Goal: Register for event/course

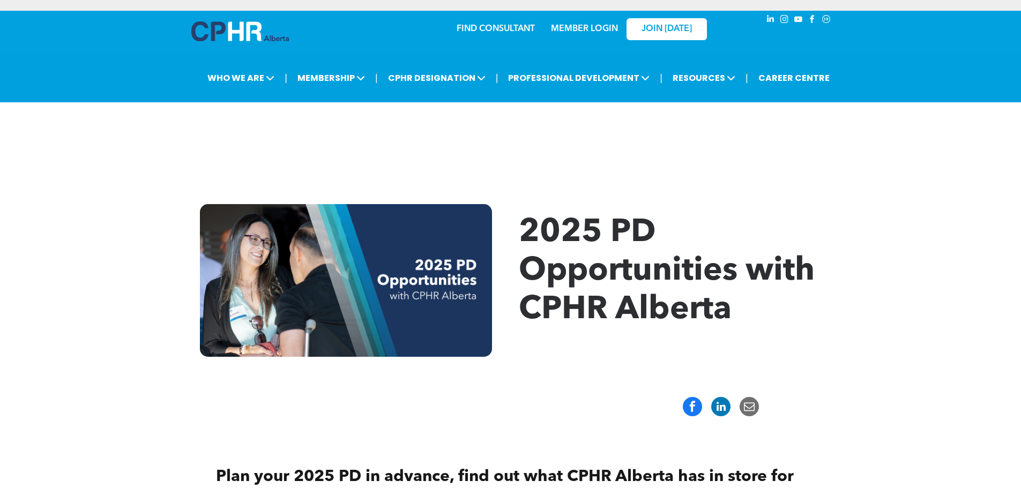
click at [599, 25] on link "MEMBER LOGIN" at bounding box center [584, 29] width 67 height 9
click at [588, 30] on link "MEMBER LOGIN" at bounding box center [584, 29] width 67 height 9
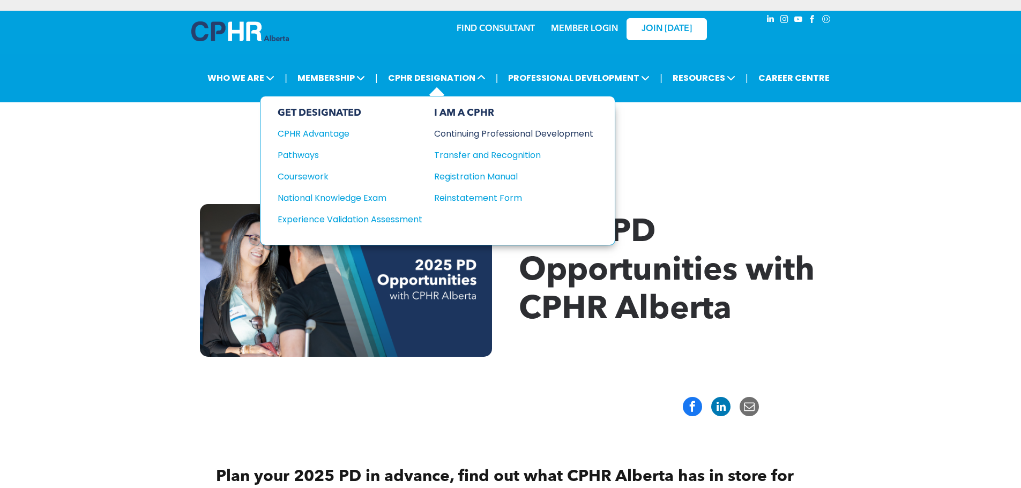
click at [480, 132] on div "Continuing Professional Development" at bounding box center [505, 133] width 143 height 13
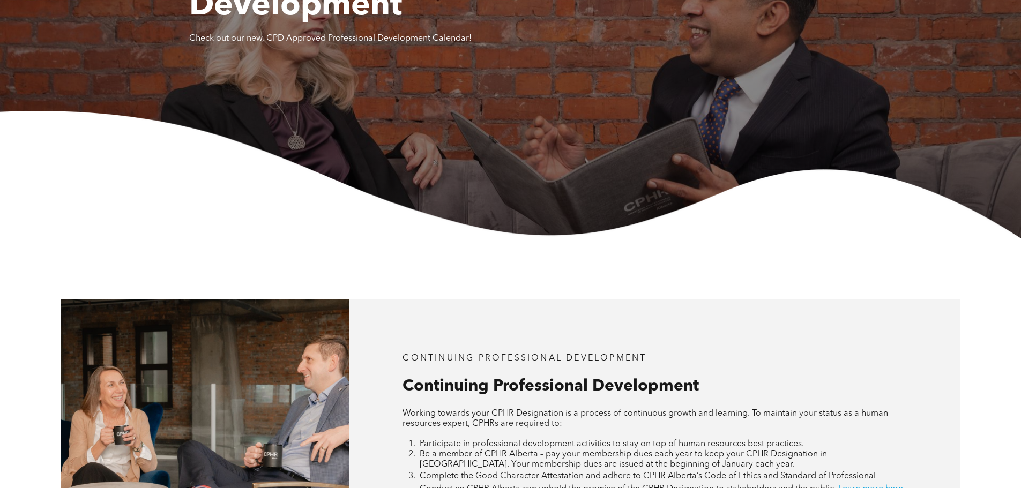
scroll to position [375, 0]
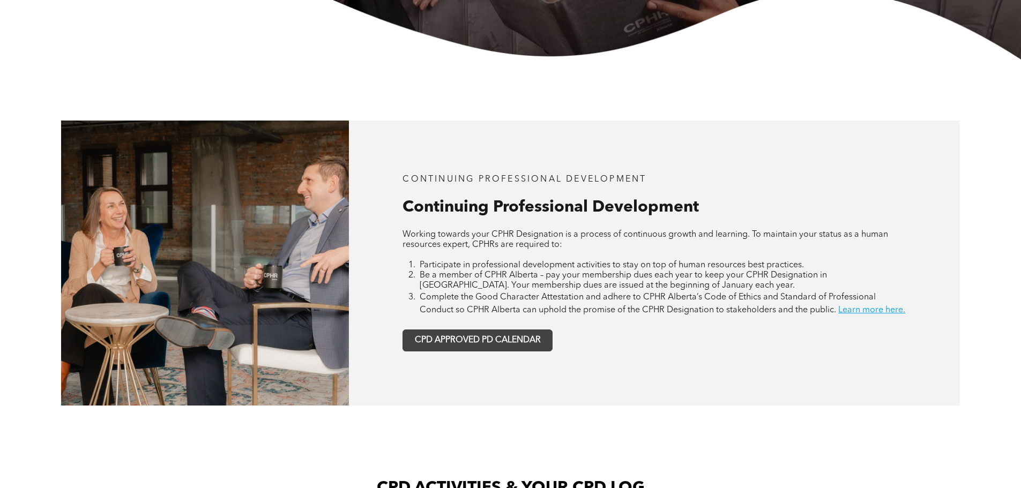
click at [536, 346] on span "CPD APPROVED PD CALENDAR" at bounding box center [478, 340] width 126 height 10
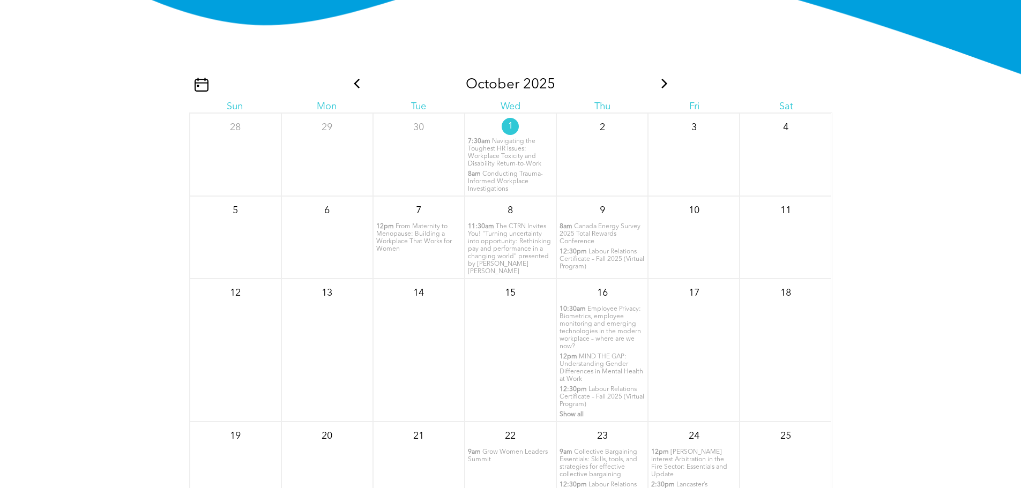
scroll to position [1355, 0]
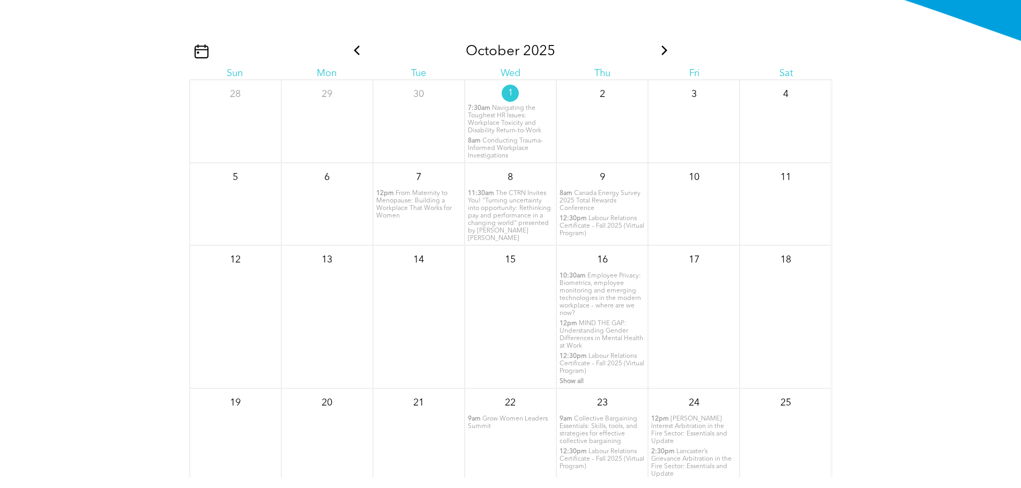
click at [412, 214] on span "From Maternity to Menopause: Building a Workplace That Works for Women" at bounding box center [414, 204] width 76 height 29
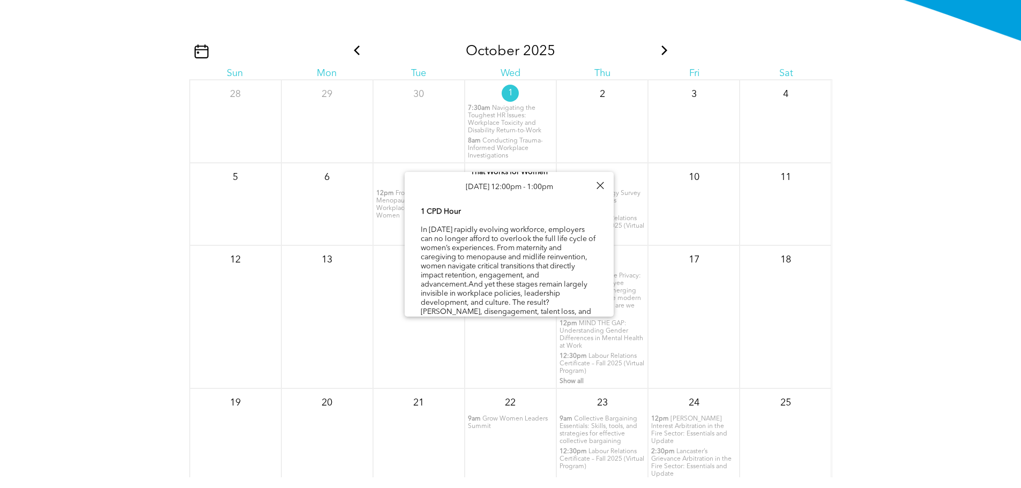
scroll to position [55, 0]
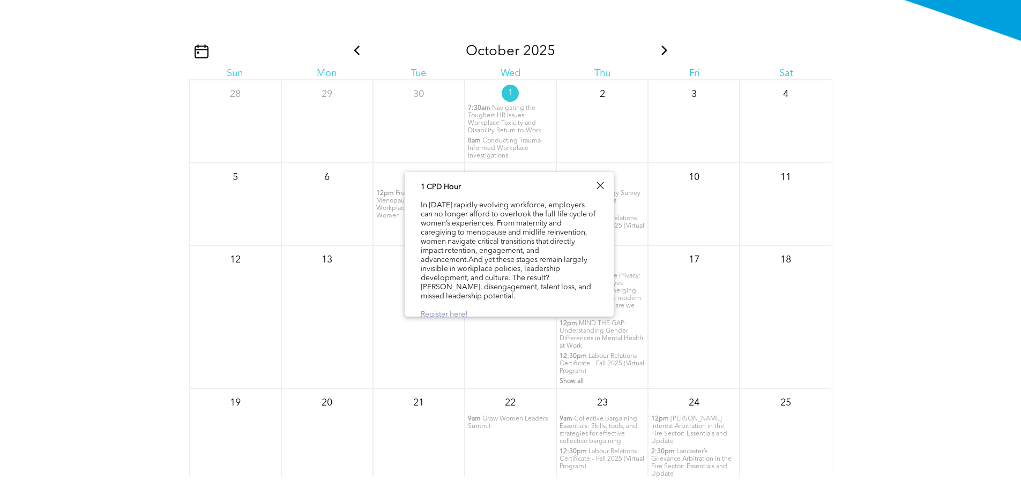
click at [455, 311] on link "Register here!" at bounding box center [444, 315] width 47 height 8
click at [159, 223] on div "October 2025 Sun Mon Tue Wed Thu Fri Sat 28 29 30 1 7:30am 8am" at bounding box center [510, 300] width 1021 height 429
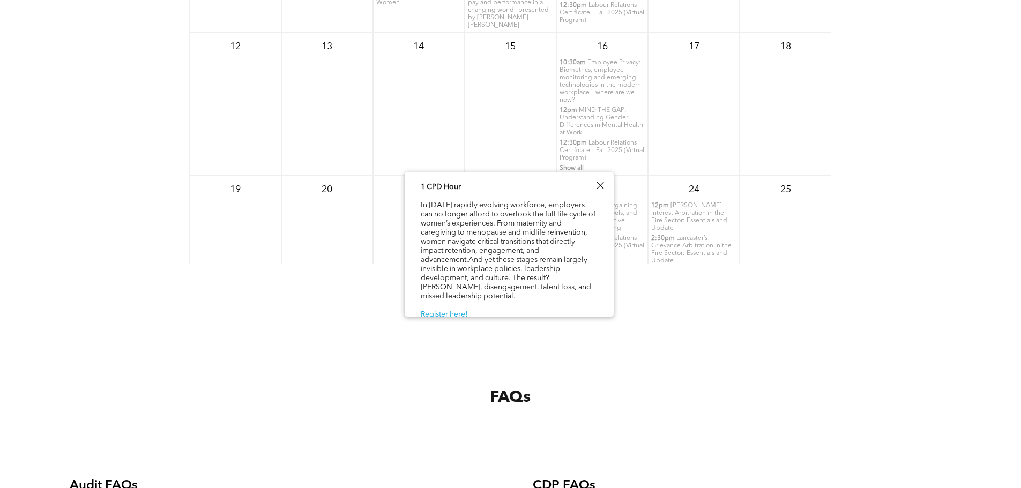
scroll to position [1570, 0]
click at [601, 183] on div at bounding box center [600, 185] width 14 height 14
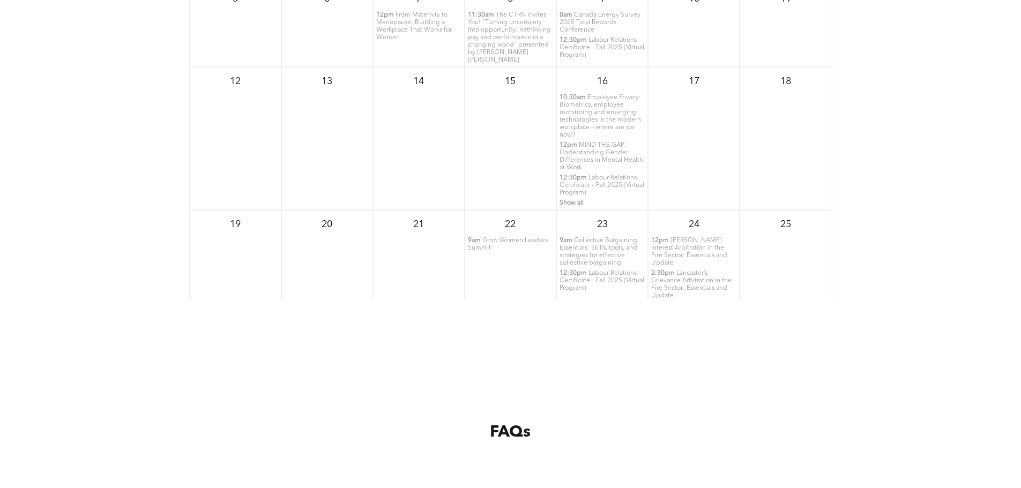
scroll to position [1355, 0]
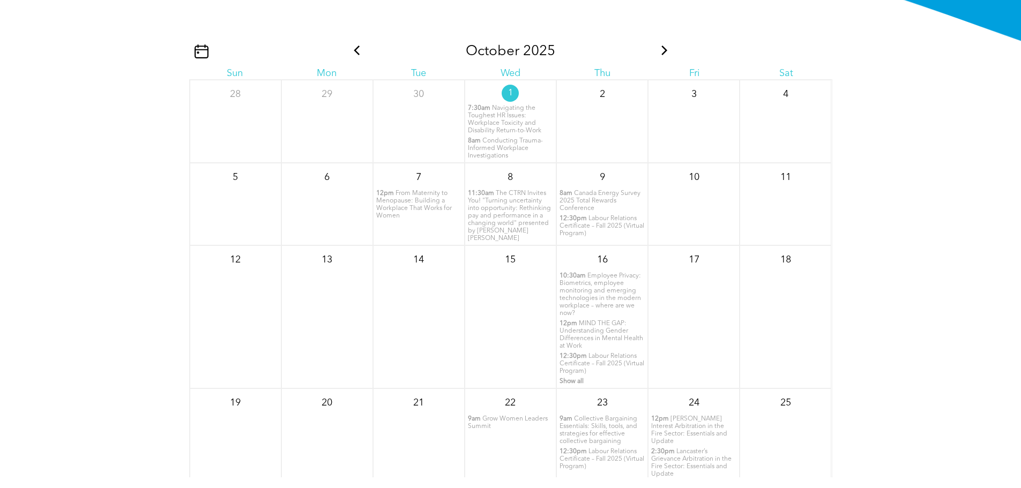
click at [601, 338] on span "MIND THE GAP: Understanding Gender Differences in Mental Health at Work" at bounding box center [601, 334] width 84 height 29
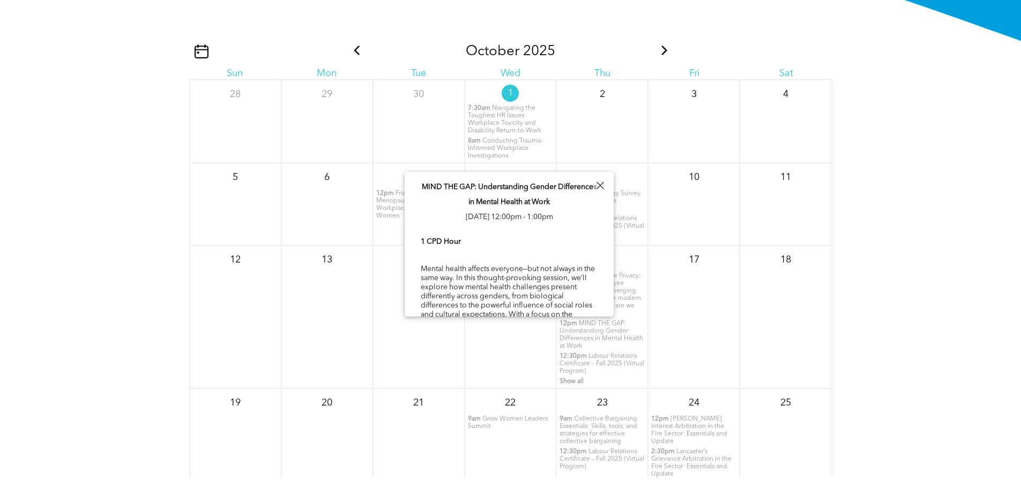
click at [599, 330] on span "MIND THE GAP: Understanding Gender Differences in Mental Health at Work" at bounding box center [601, 334] width 84 height 29
click at [587, 336] on span "MIND THE GAP: Understanding Gender Differences in Mental Health at Work" at bounding box center [601, 334] width 84 height 29
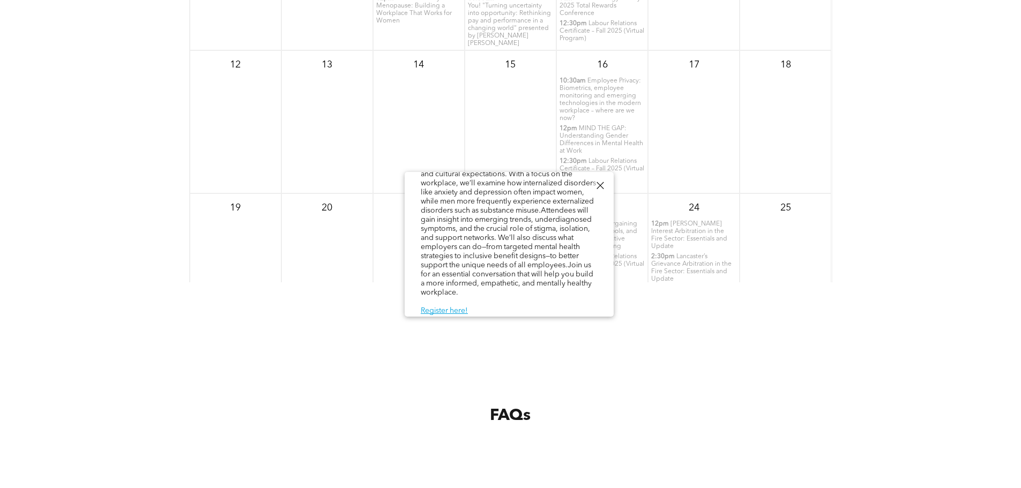
scroll to position [1784, 0]
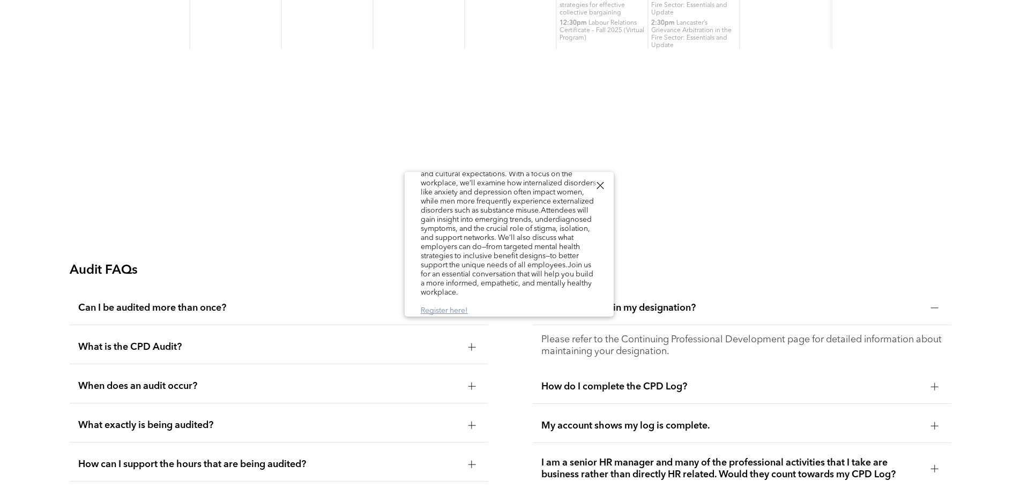
click at [452, 308] on link "Register here!" at bounding box center [444, 311] width 47 height 8
click at [602, 182] on div at bounding box center [600, 185] width 14 height 14
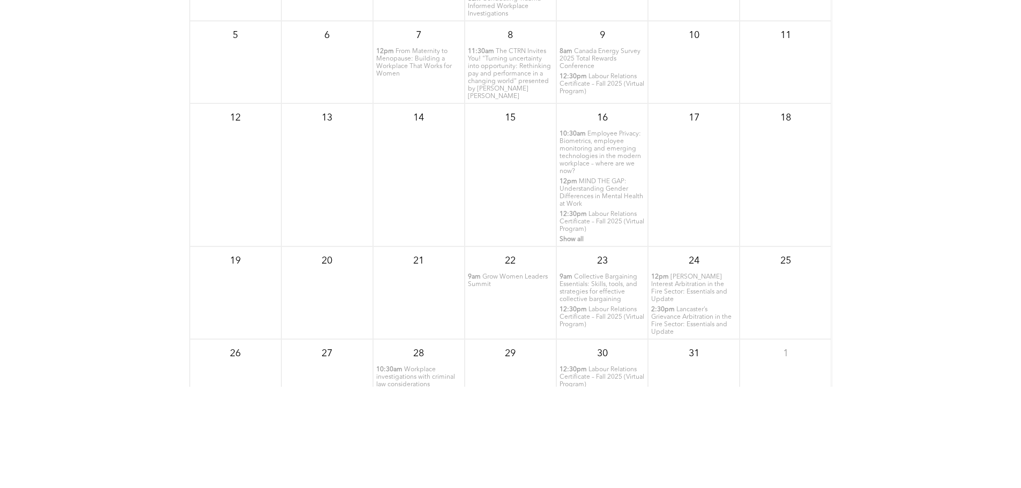
scroll to position [1516, 0]
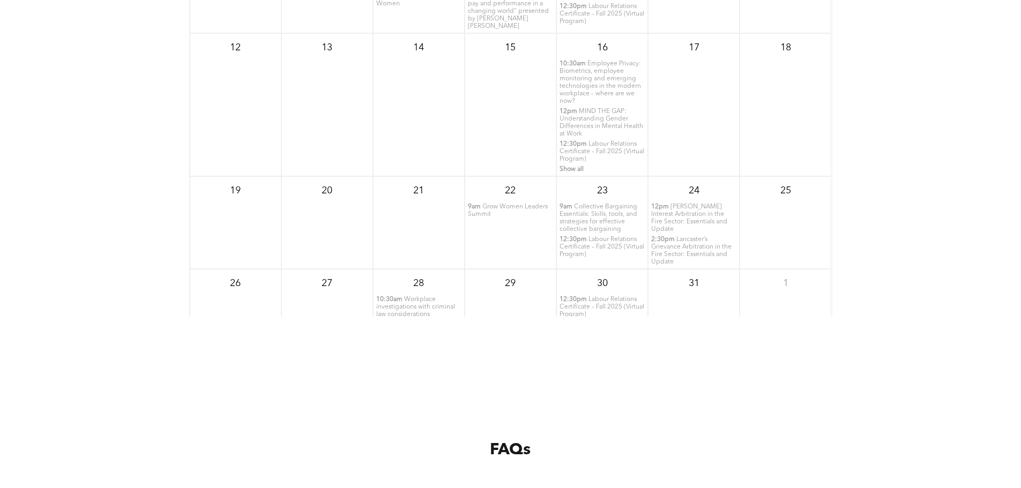
click at [523, 214] on span "Grow Women Leaders Summit" at bounding box center [508, 211] width 80 height 14
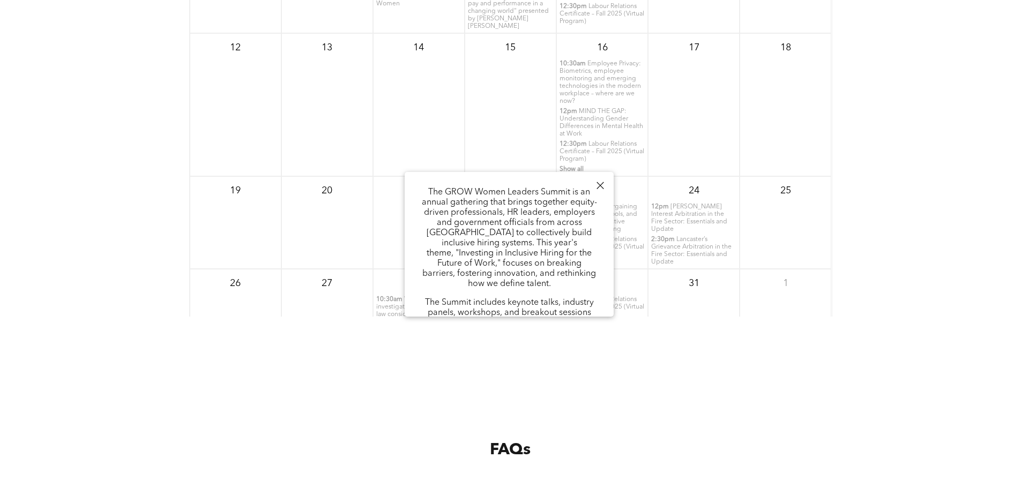
scroll to position [161, 0]
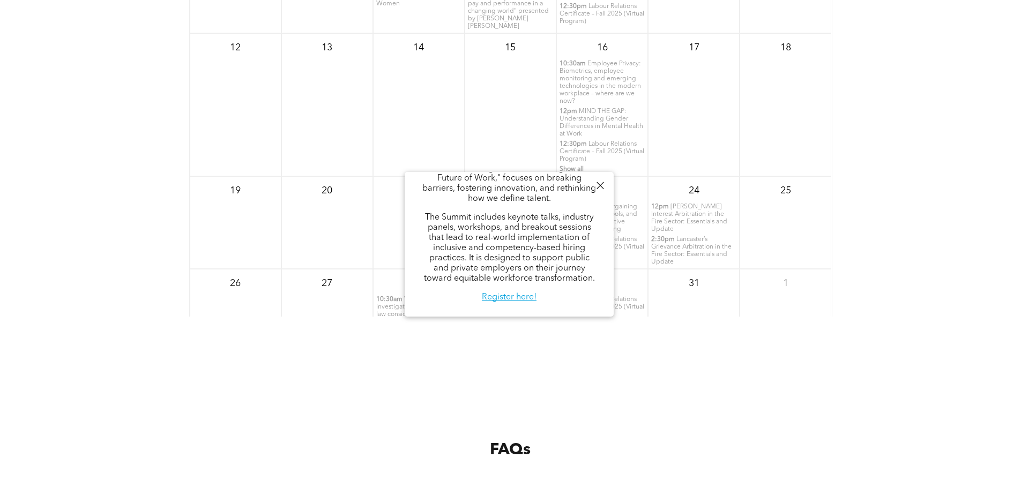
click at [692, 379] on div "FAQs" at bounding box center [510, 433] width 1021 height 158
click at [600, 185] on div at bounding box center [600, 185] width 14 height 14
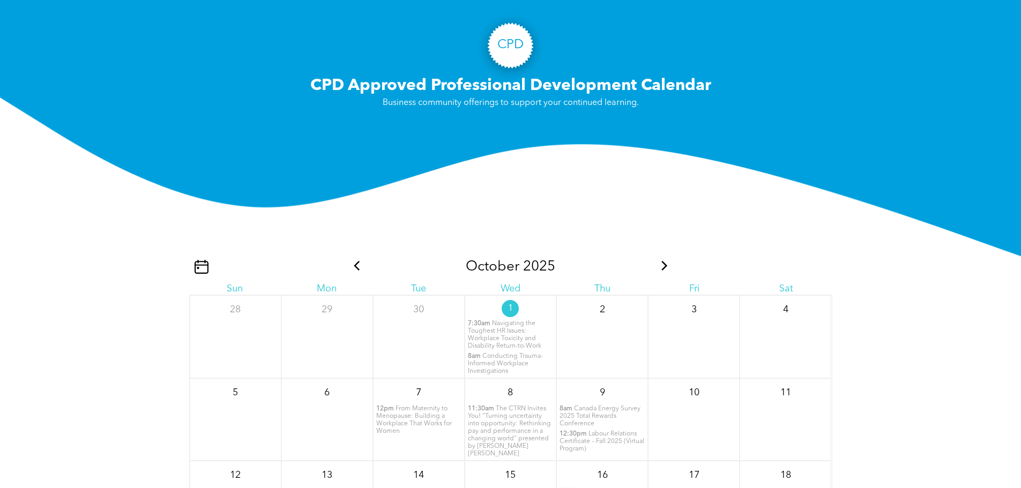
scroll to position [1141, 0]
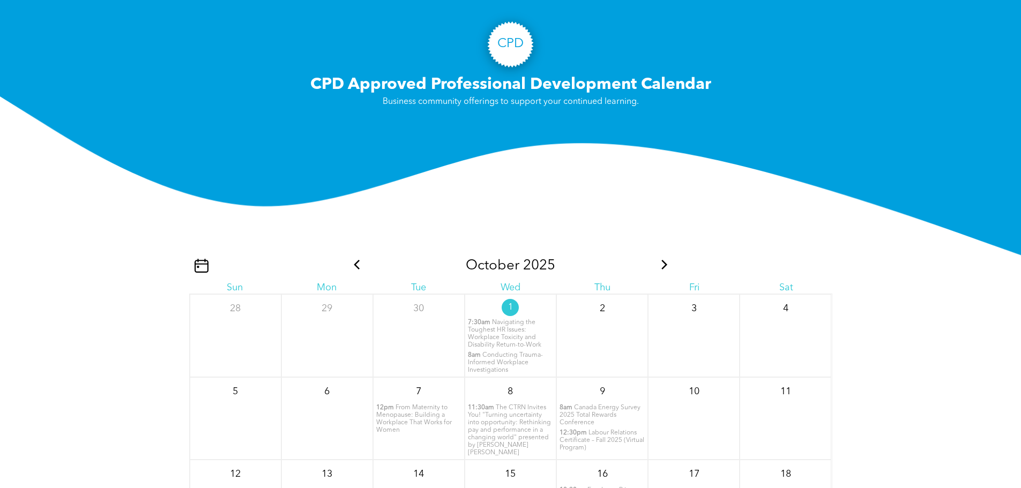
click at [658, 270] on icon at bounding box center [665, 265] width 14 height 10
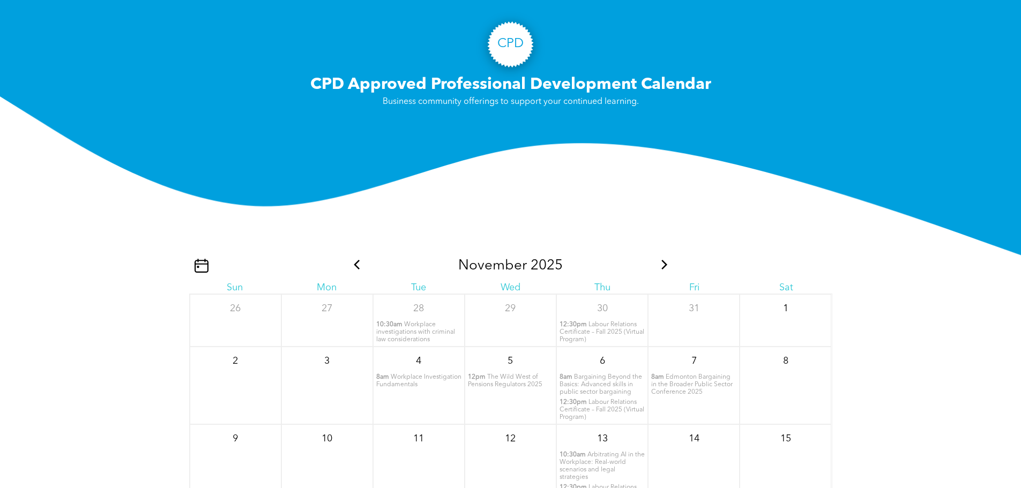
click at [660, 270] on icon at bounding box center [665, 265] width 14 height 10
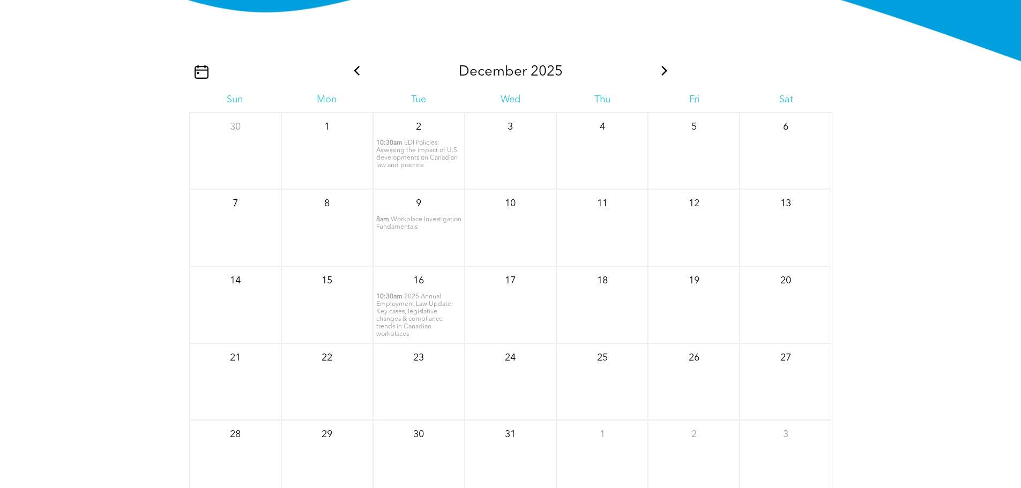
scroll to position [1355, 0]
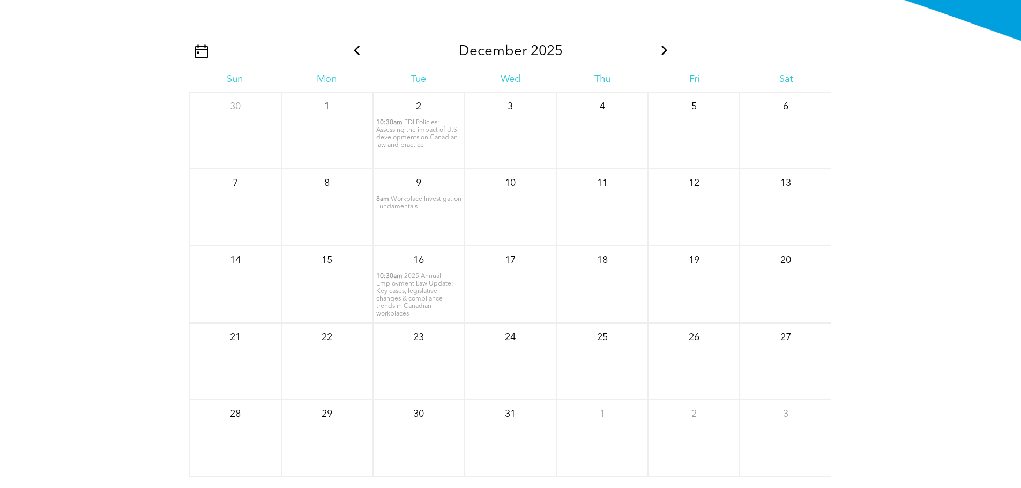
click at [443, 210] on span "Workplace Investigation Fundamentals" at bounding box center [418, 203] width 85 height 14
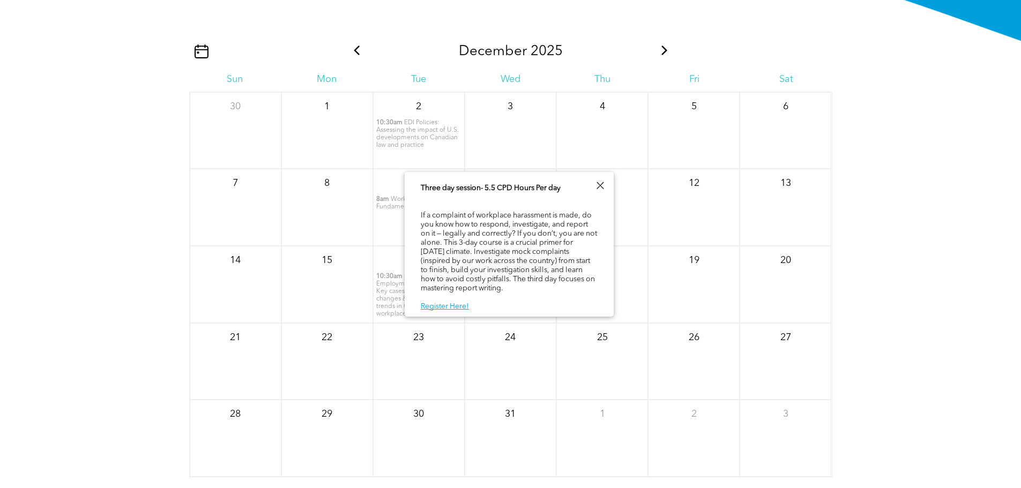
scroll to position [55, 0]
click at [213, 270] on div "14" at bounding box center [235, 259] width 91 height 24
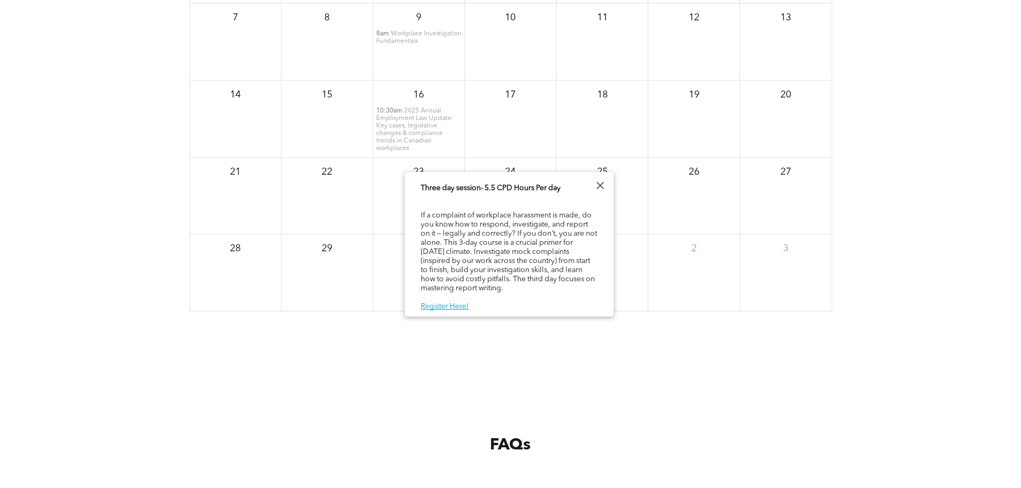
scroll to position [1837, 0]
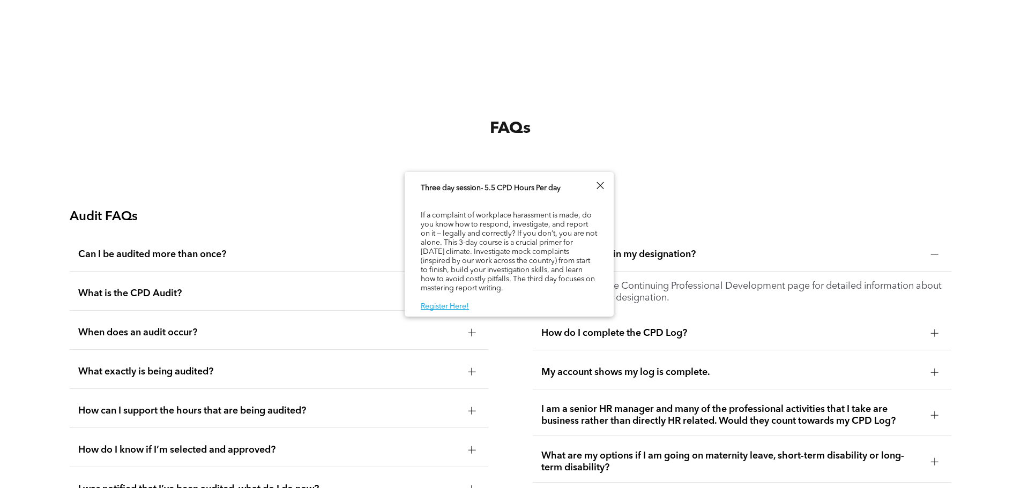
click at [606, 184] on div at bounding box center [600, 185] width 14 height 14
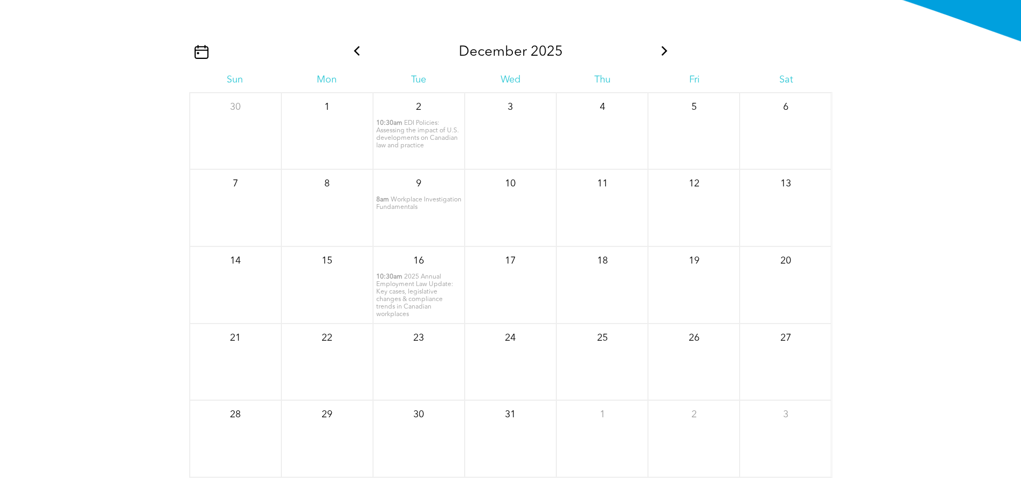
scroll to position [1355, 0]
click at [664, 60] on span at bounding box center [665, 51] width 14 height 17
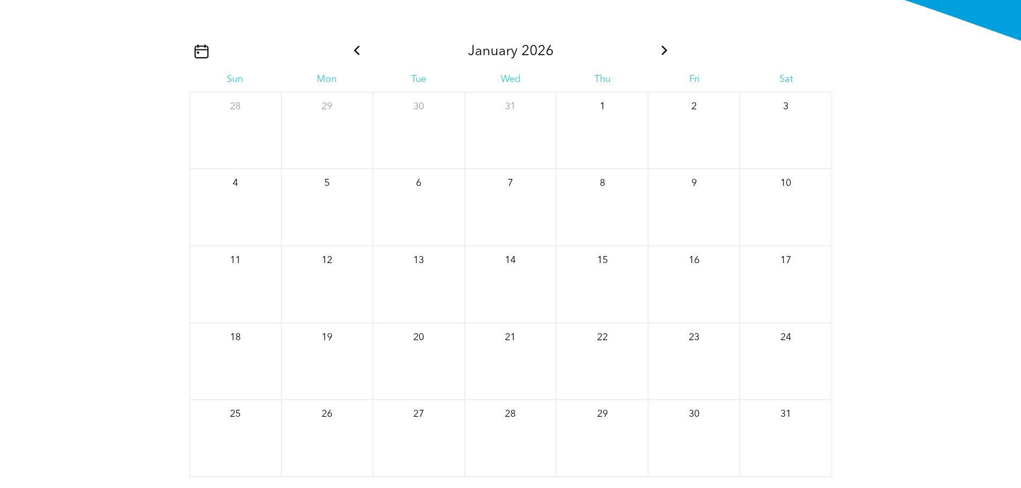
click at [665, 55] on icon at bounding box center [665, 51] width 14 height 10
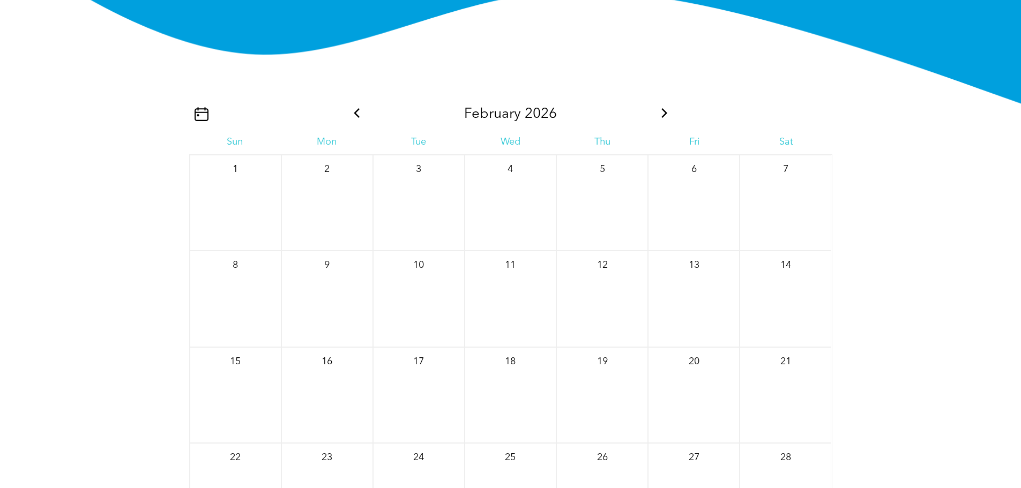
scroll to position [1194, 0]
